Goal: Browse casually: Explore the website without a specific task or goal

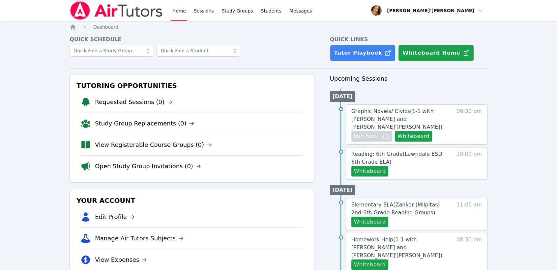
click at [74, 77] on div "Tutoring Opportunities Requested Sessions (0) Study Group Replacements (0) View…" at bounding box center [192, 128] width 244 height 108
click at [36, 11] on nav "Home Sessions Study Groups Students Messages Open user menu Lee'Tayna Hostick O…" at bounding box center [278, 10] width 557 height 21
